Goal: Consume media (video, audio): Consume media (video, audio)

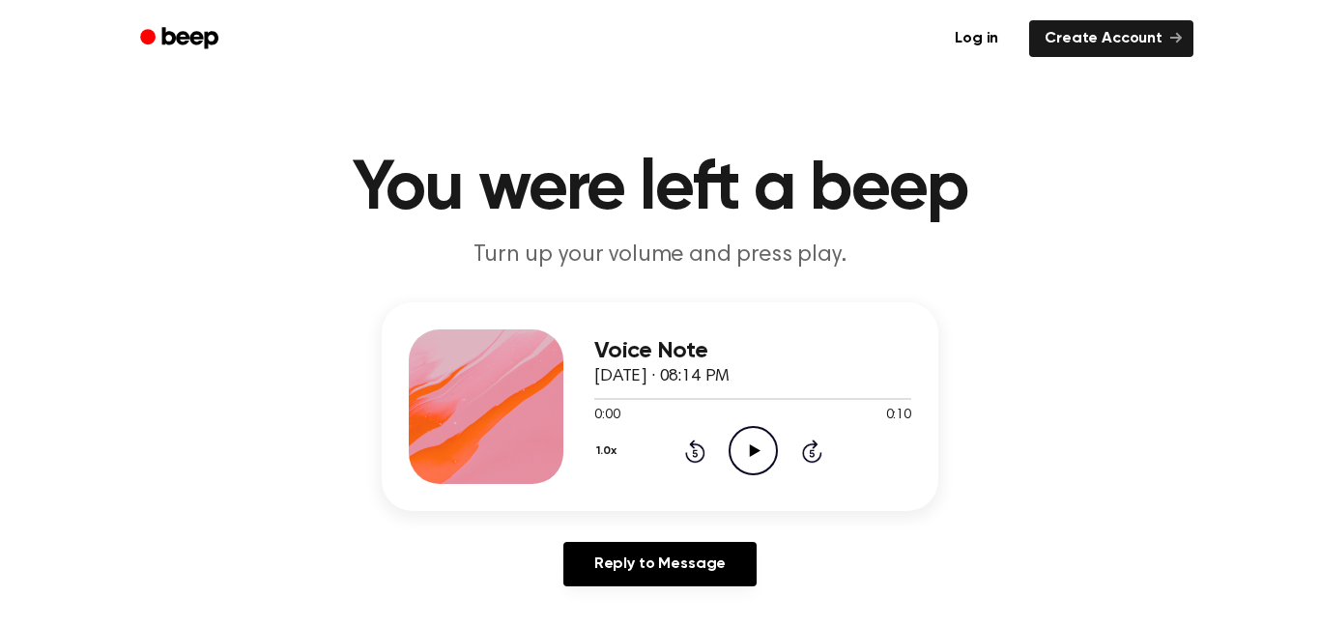
click at [755, 448] on icon "Play Audio" at bounding box center [753, 450] width 49 height 49
click at [755, 421] on div "0:00 0:10" at bounding box center [752, 416] width 317 height 20
click at [755, 444] on icon "Pause Audio" at bounding box center [753, 450] width 49 height 49
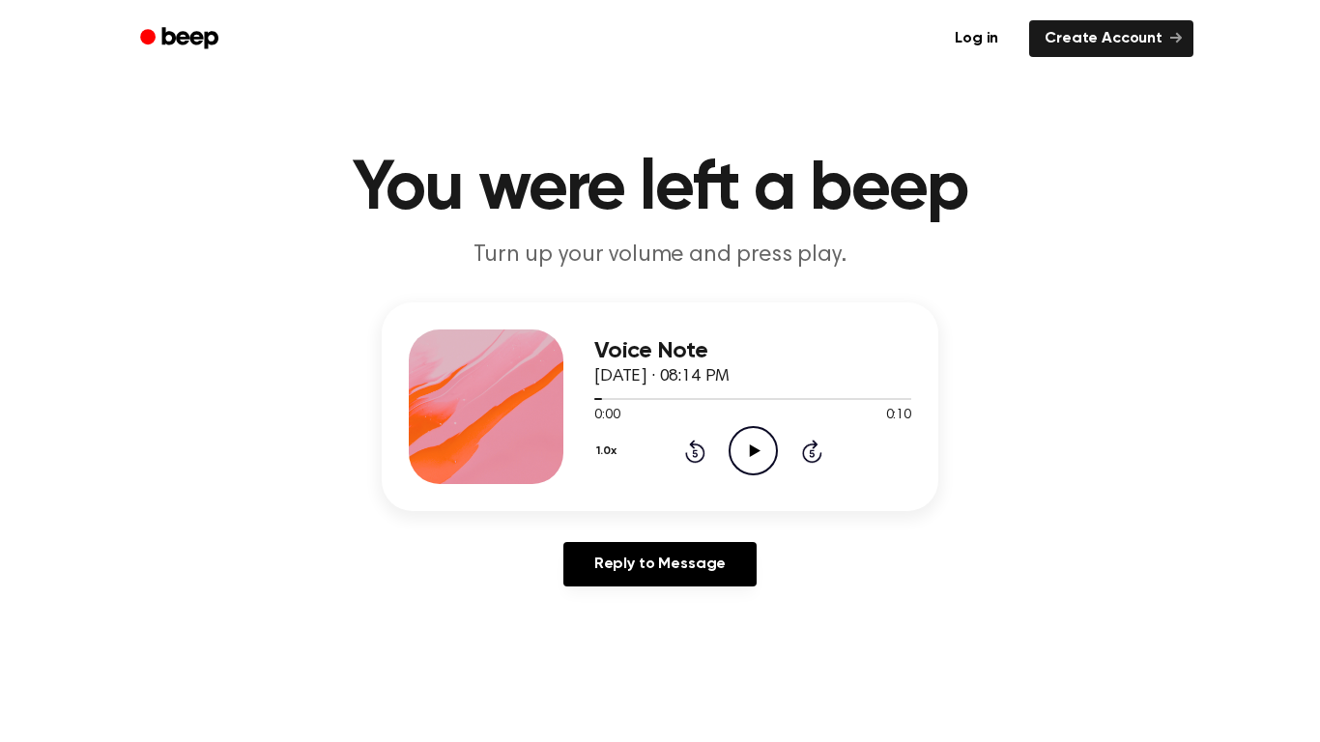
click at [747, 469] on icon "Play Audio" at bounding box center [753, 450] width 49 height 49
click at [743, 451] on icon "Pause Audio" at bounding box center [753, 450] width 49 height 49
click at [761, 448] on icon "Play Audio" at bounding box center [753, 450] width 49 height 49
click at [1200, 488] on div "Voice Note [DATE] · 08:14 PM 0:10 0:10 Your browser does not support the [objec…" at bounding box center [660, 453] width 1274 height 300
click at [738, 441] on icon "Play Audio" at bounding box center [753, 450] width 49 height 49
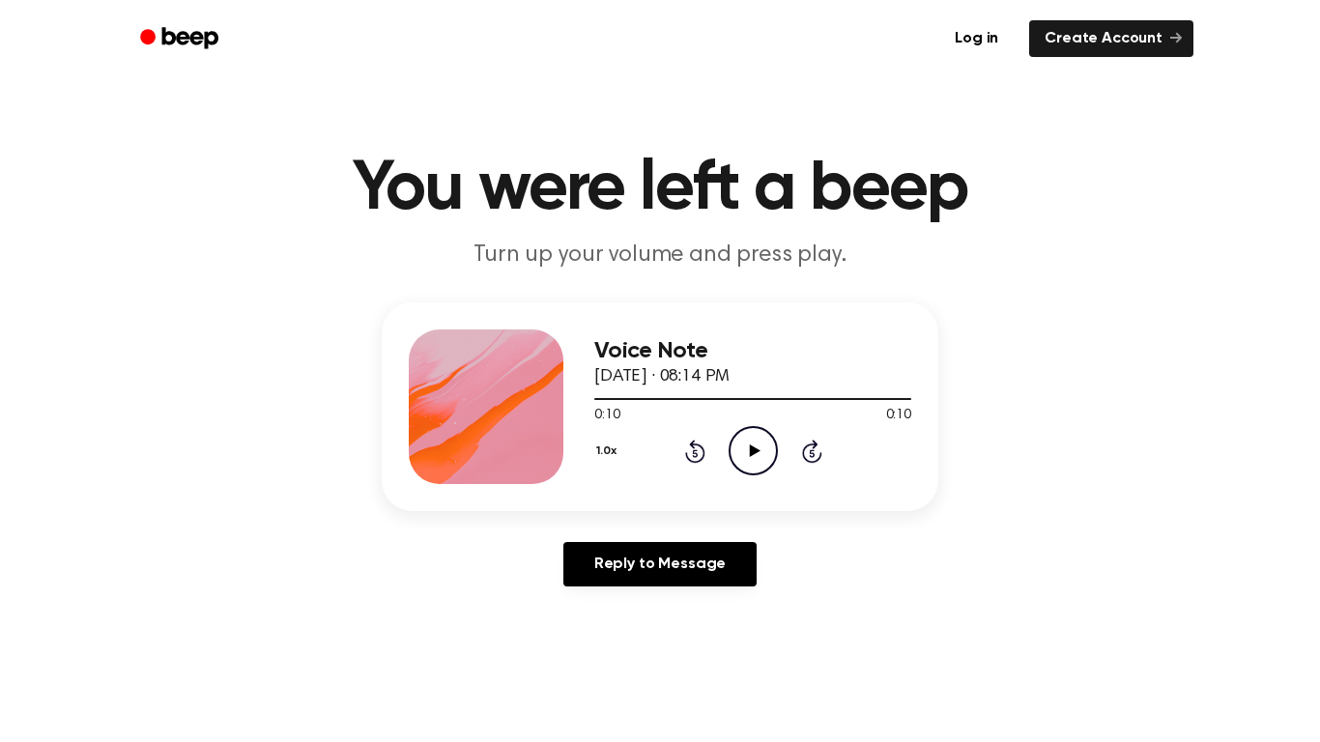
click at [742, 454] on icon "Play Audio" at bounding box center [753, 450] width 49 height 49
click at [810, 443] on icon "Skip 5 seconds" at bounding box center [811, 451] width 21 height 25
click at [762, 443] on icon "Play Audio" at bounding box center [753, 450] width 49 height 49
click at [724, 440] on div "1.0x Rewind 5 seconds Play Audio Skip 5 seconds" at bounding box center [752, 450] width 317 height 49
click at [743, 474] on circle at bounding box center [753, 450] width 47 height 47
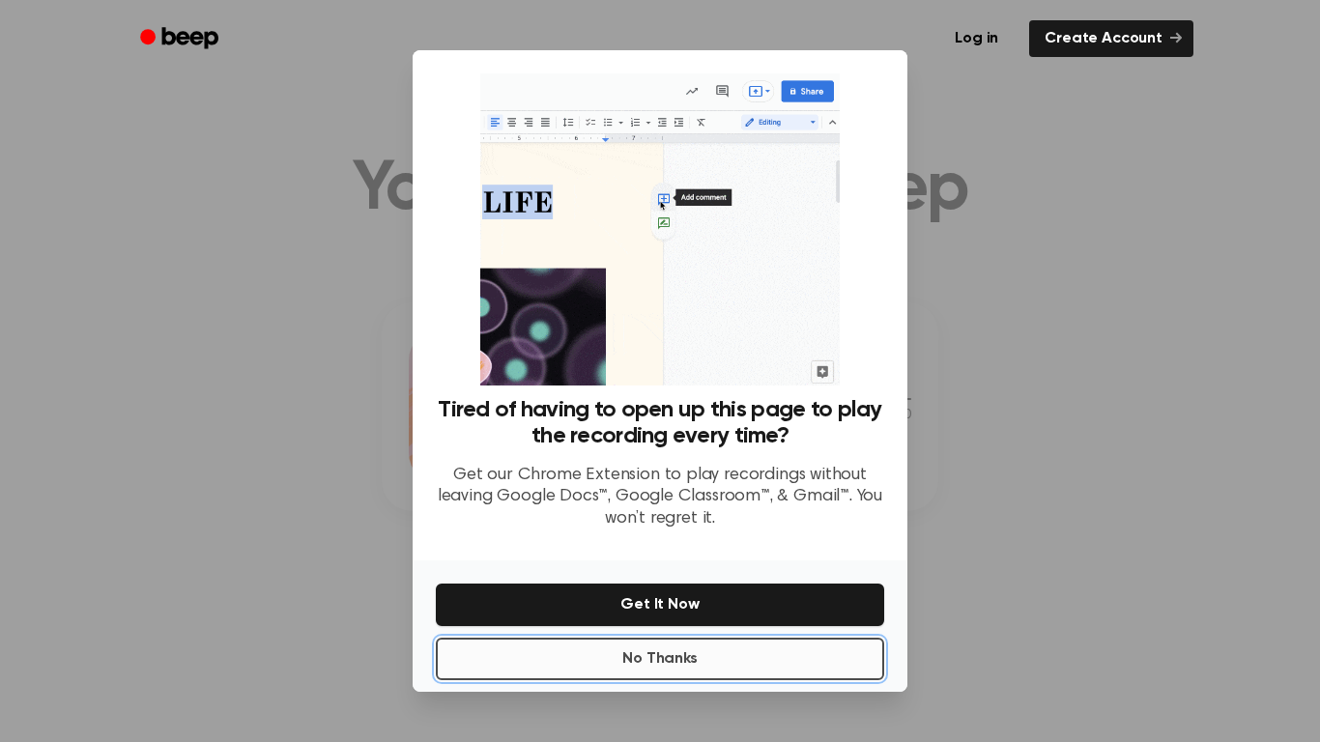
click at [817, 673] on button "No Thanks" at bounding box center [660, 659] width 448 height 43
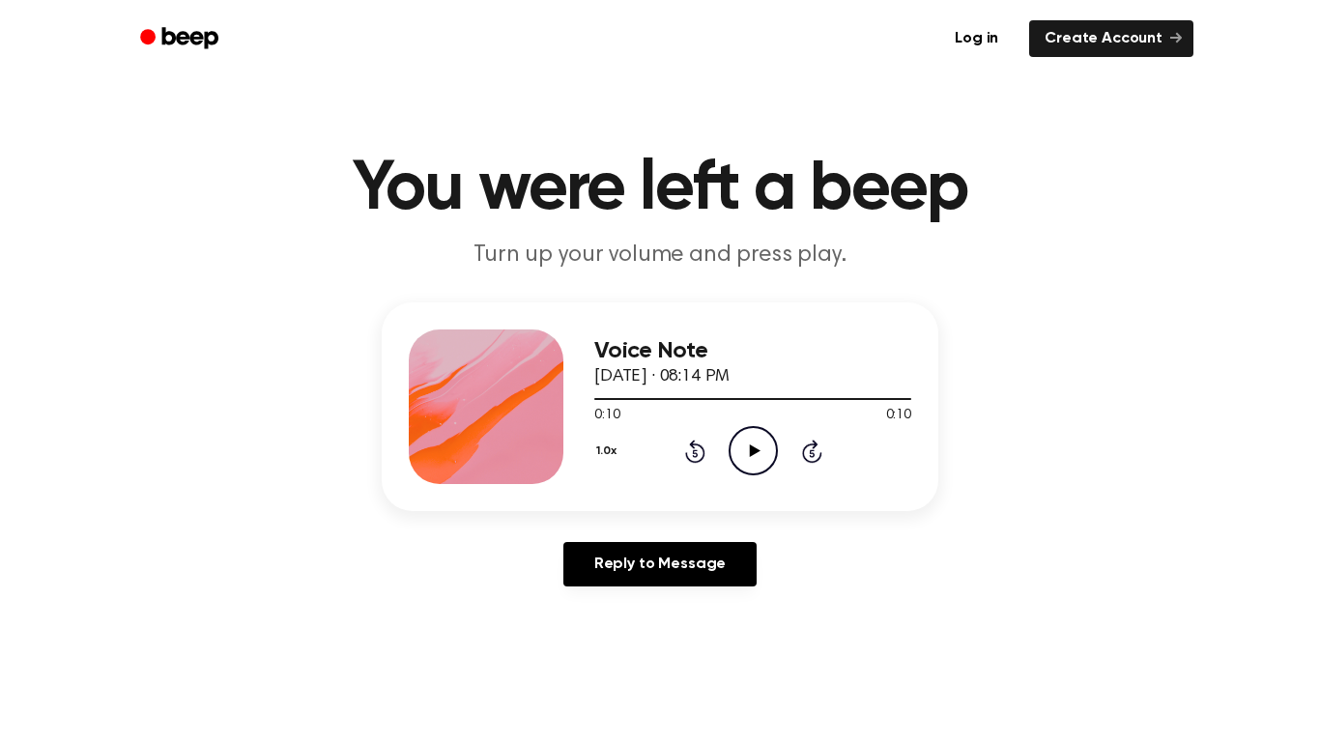
click at [785, 460] on div "1.0x Rewind 5 seconds Play Audio Skip 5 seconds" at bounding box center [752, 450] width 317 height 49
click at [762, 453] on icon "Play Audio" at bounding box center [753, 450] width 49 height 49
click at [803, 450] on icon at bounding box center [812, 451] width 20 height 23
click at [747, 448] on icon "Play Audio" at bounding box center [753, 450] width 49 height 49
click at [722, 263] on p "Turn up your volume and press play." at bounding box center [660, 256] width 742 height 32
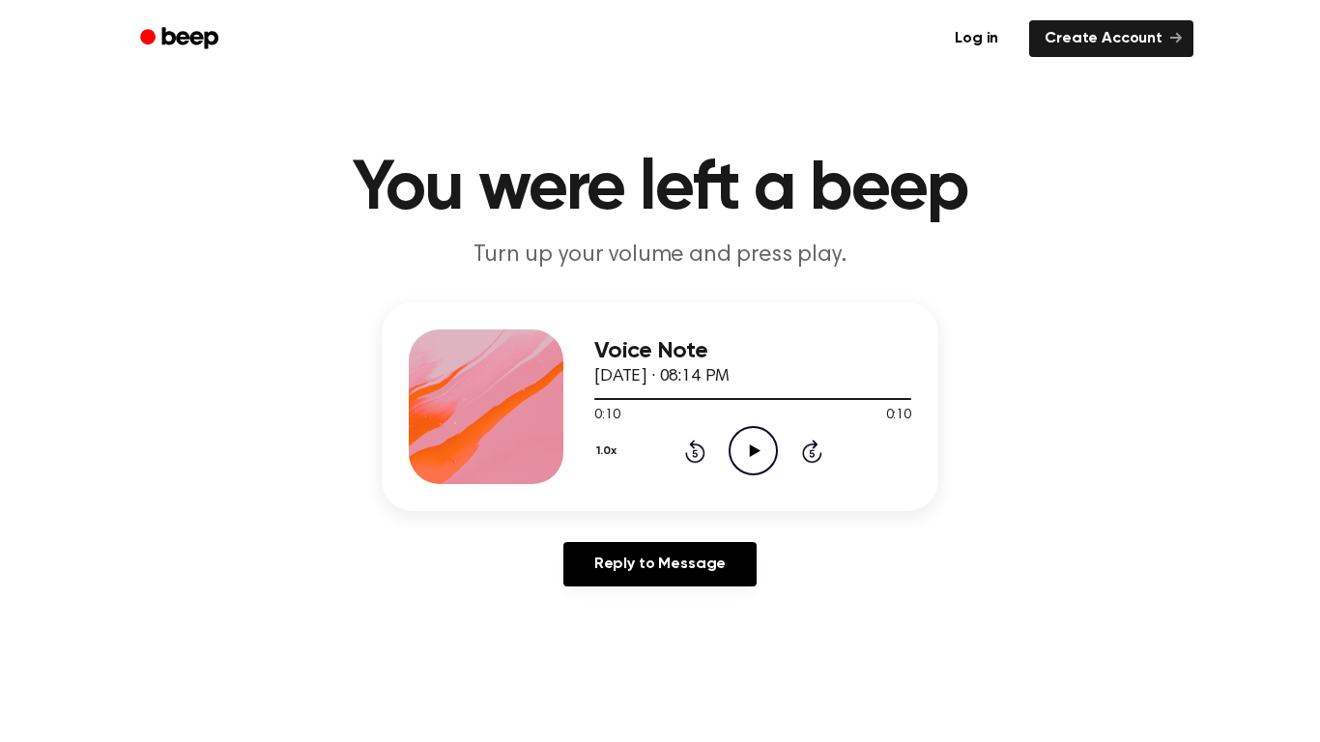
click at [1233, 485] on div "Voice Note [DATE] · 08:14 PM 0:10 0:10 Your browser does not support the [objec…" at bounding box center [660, 453] width 1274 height 300
click at [763, 462] on icon "Play Audio" at bounding box center [753, 450] width 49 height 49
click at [761, 451] on icon "Play Audio" at bounding box center [753, 450] width 49 height 49
click at [772, 482] on div "Voice Note [DATE] · 08:14 PM 0:10 0:10 Your browser does not support the [objec…" at bounding box center [752, 407] width 317 height 155
click at [769, 465] on icon "Play Audio" at bounding box center [753, 450] width 49 height 49
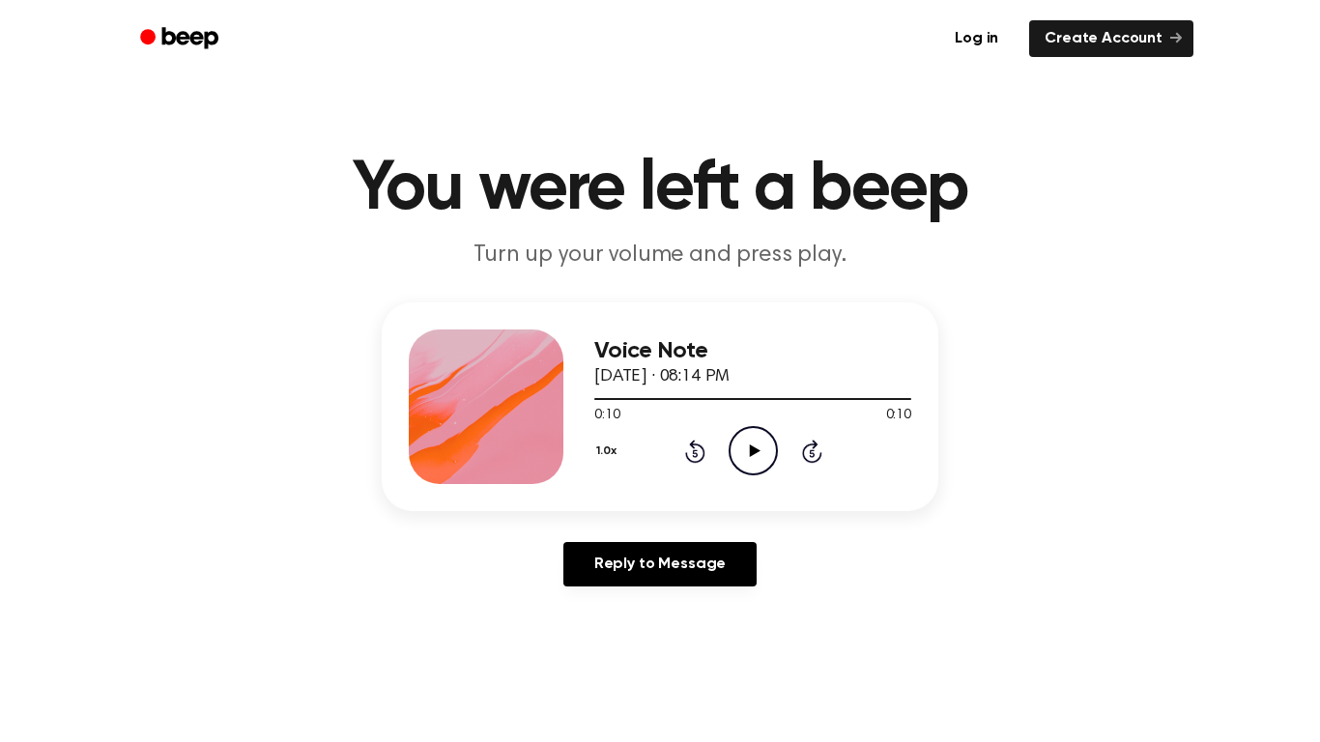
click at [744, 472] on icon "Play Audio" at bounding box center [753, 450] width 49 height 49
click at [745, 466] on icon "Pause Audio" at bounding box center [753, 450] width 49 height 49
click at [768, 430] on icon "Play Audio" at bounding box center [753, 450] width 49 height 49
click at [719, 430] on div "1.0x Rewind 5 seconds Play Audio Skip 5 seconds" at bounding box center [752, 450] width 317 height 49
click at [726, 458] on div "1.0x Rewind 5 seconds Play Audio Skip 5 seconds" at bounding box center [752, 450] width 317 height 49
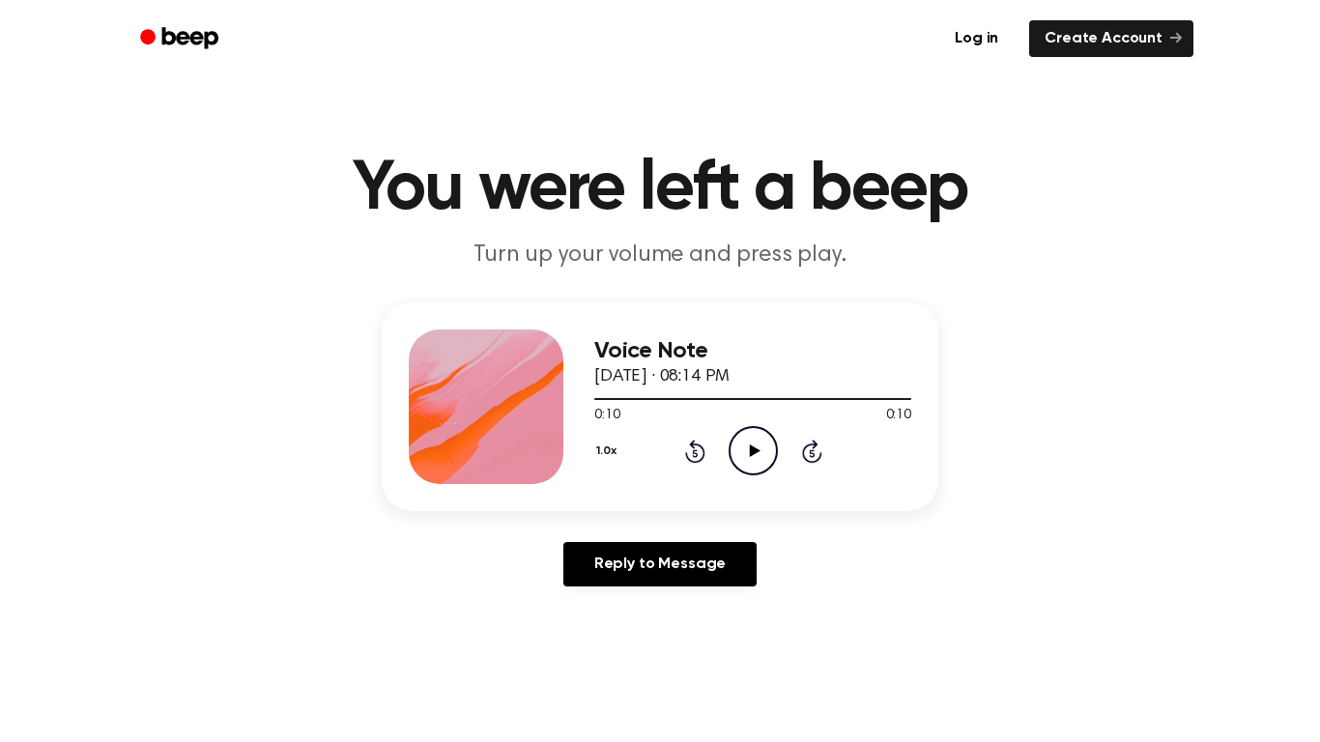
click at [744, 447] on icon "Play Audio" at bounding box center [753, 450] width 49 height 49
click at [759, 406] on div at bounding box center [752, 397] width 317 height 15
click at [801, 455] on icon "Skip 5 seconds" at bounding box center [811, 451] width 21 height 25
click at [755, 451] on icon at bounding box center [754, 451] width 11 height 13
click at [896, 418] on span "0:10" at bounding box center [898, 416] width 25 height 20
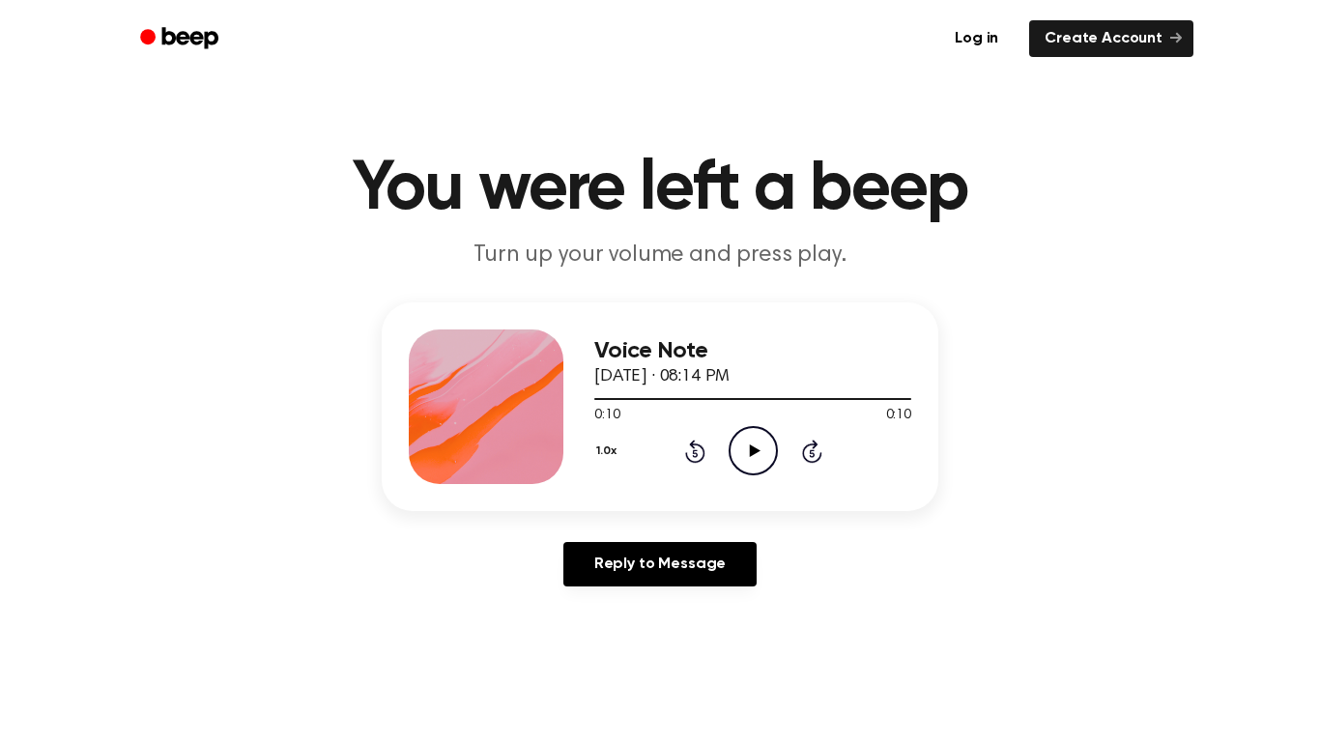
click at [841, 399] on div at bounding box center [752, 399] width 317 height 2
click at [847, 404] on div at bounding box center [752, 397] width 317 height 15
click at [736, 473] on icon "Play Audio" at bounding box center [753, 450] width 49 height 49
click at [723, 419] on div "0:10 0:10" at bounding box center [752, 416] width 317 height 20
click at [748, 403] on div at bounding box center [752, 397] width 317 height 15
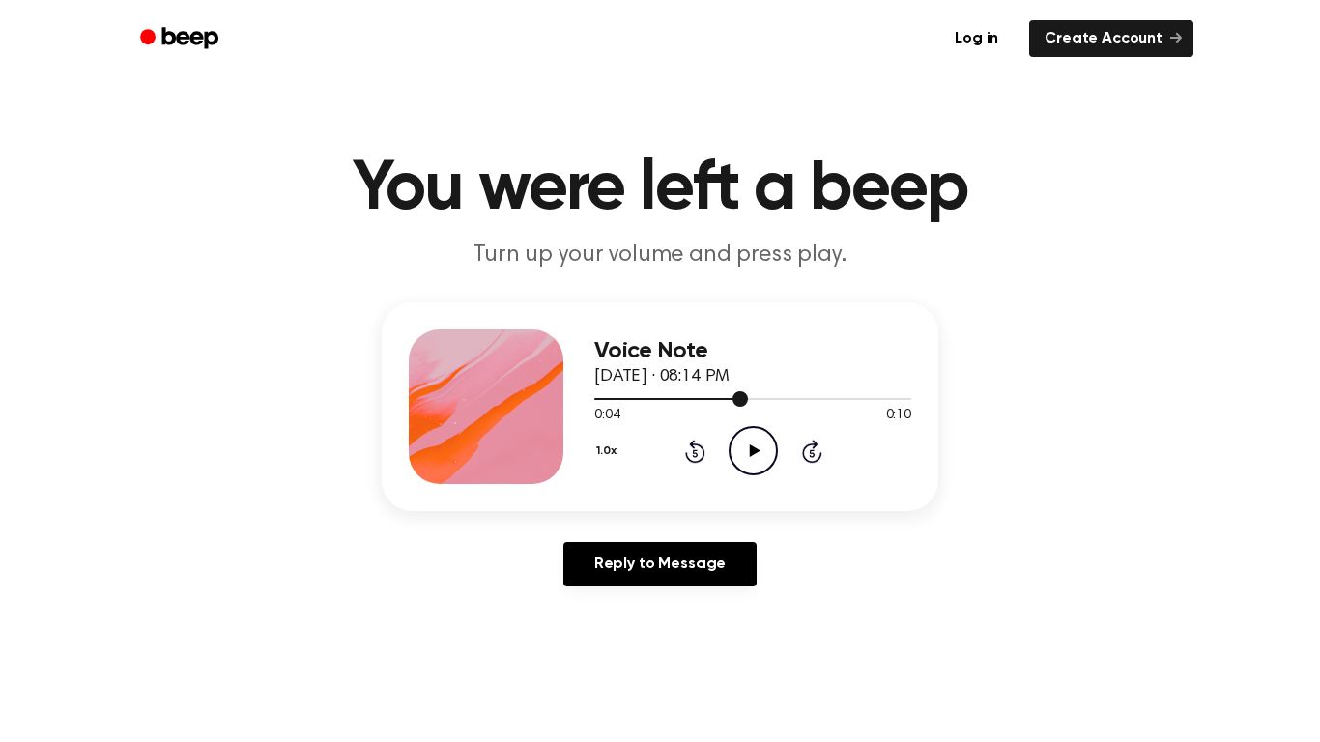
click at [762, 450] on icon "Play Audio" at bounding box center [753, 450] width 49 height 49
click at [1247, 477] on div "Voice Note [DATE] · 08:14 PM 0:10 0:10 Your browser does not support the [objec…" at bounding box center [660, 453] width 1274 height 300
